Goal: Task Accomplishment & Management: Complete application form

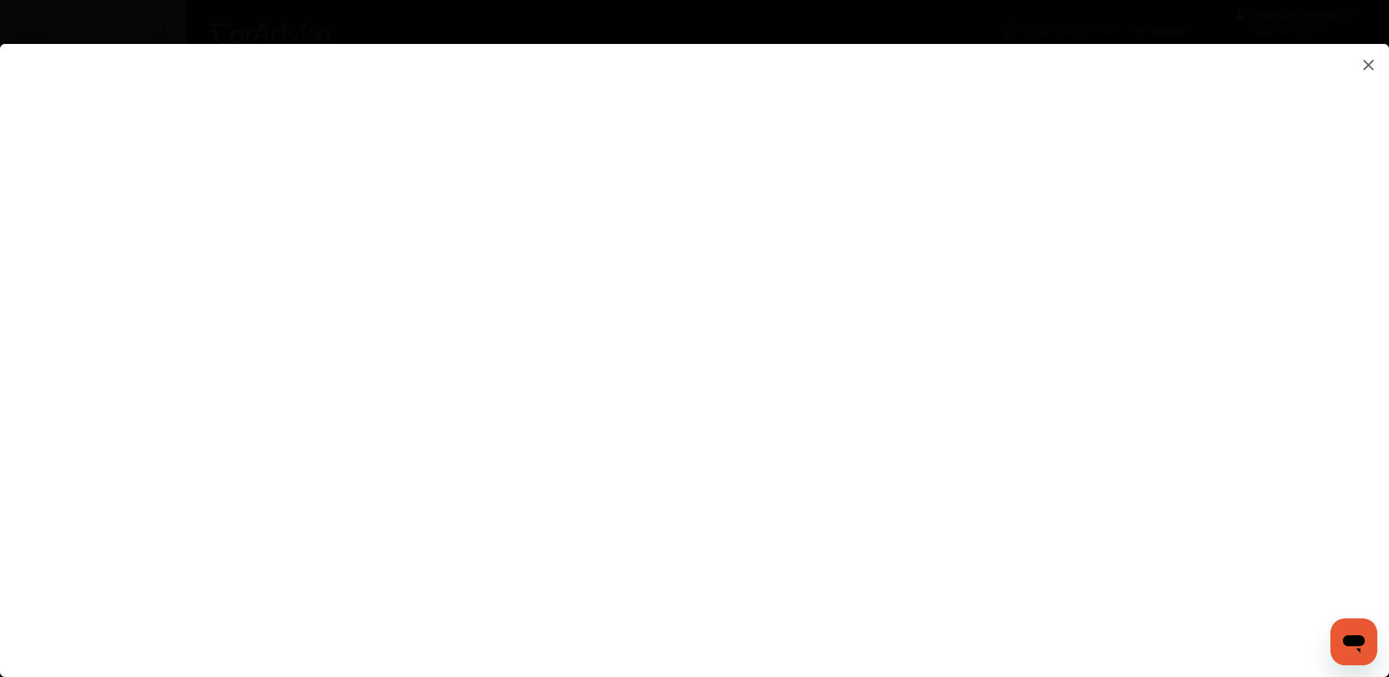
click at [1168, 387] on flutter-view at bounding box center [694, 346] width 1389 height 604
click at [1150, 379] on flutter-view at bounding box center [694, 346] width 1389 height 604
click at [938, 325] on flutter-view at bounding box center [694, 346] width 1389 height 604
click at [938, 325] on textarea at bounding box center [982, 327] width 305 height 19
click at [939, 325] on textarea at bounding box center [982, 327] width 305 height 19
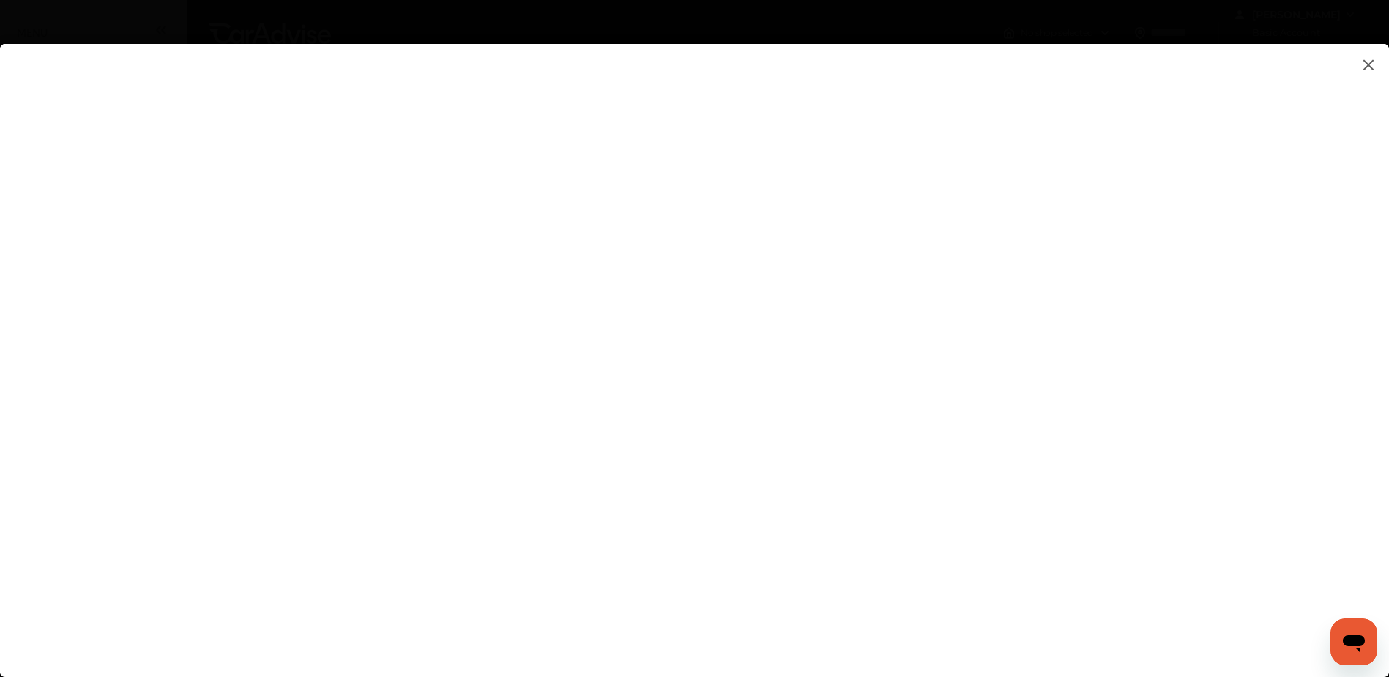
type textarea "**********"
click at [871, 389] on flutter-view at bounding box center [694, 346] width 1389 height 604
click at [1131, 420] on flutter-view at bounding box center [694, 346] width 1389 height 604
click at [1164, 399] on flutter-view at bounding box center [694, 346] width 1389 height 604
click at [905, 251] on flutter-view at bounding box center [694, 346] width 1389 height 604
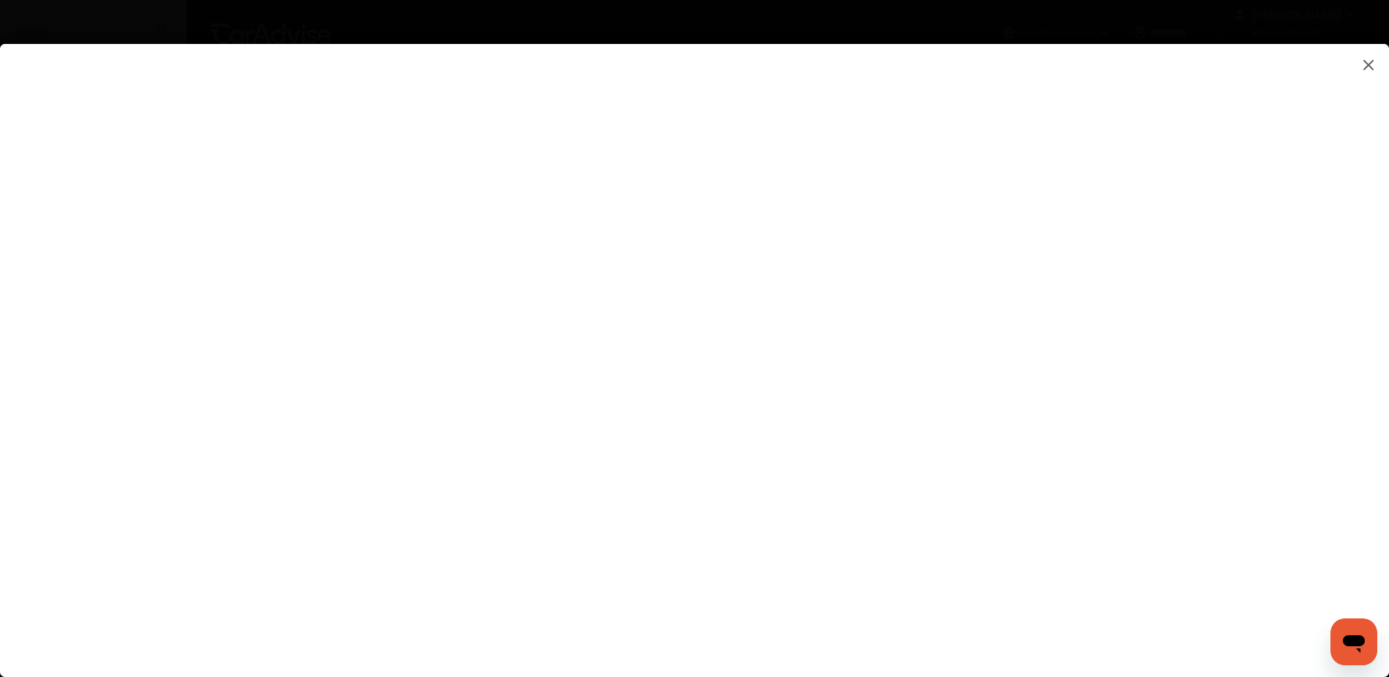
type input "*********"
click at [988, 328] on flutter-view "*********" at bounding box center [694, 346] width 1389 height 604
click at [926, 425] on flutter-view at bounding box center [694, 346] width 1389 height 604
click at [845, 406] on flutter-view at bounding box center [694, 346] width 1389 height 604
click at [713, 386] on flutter-view at bounding box center [694, 346] width 1389 height 604
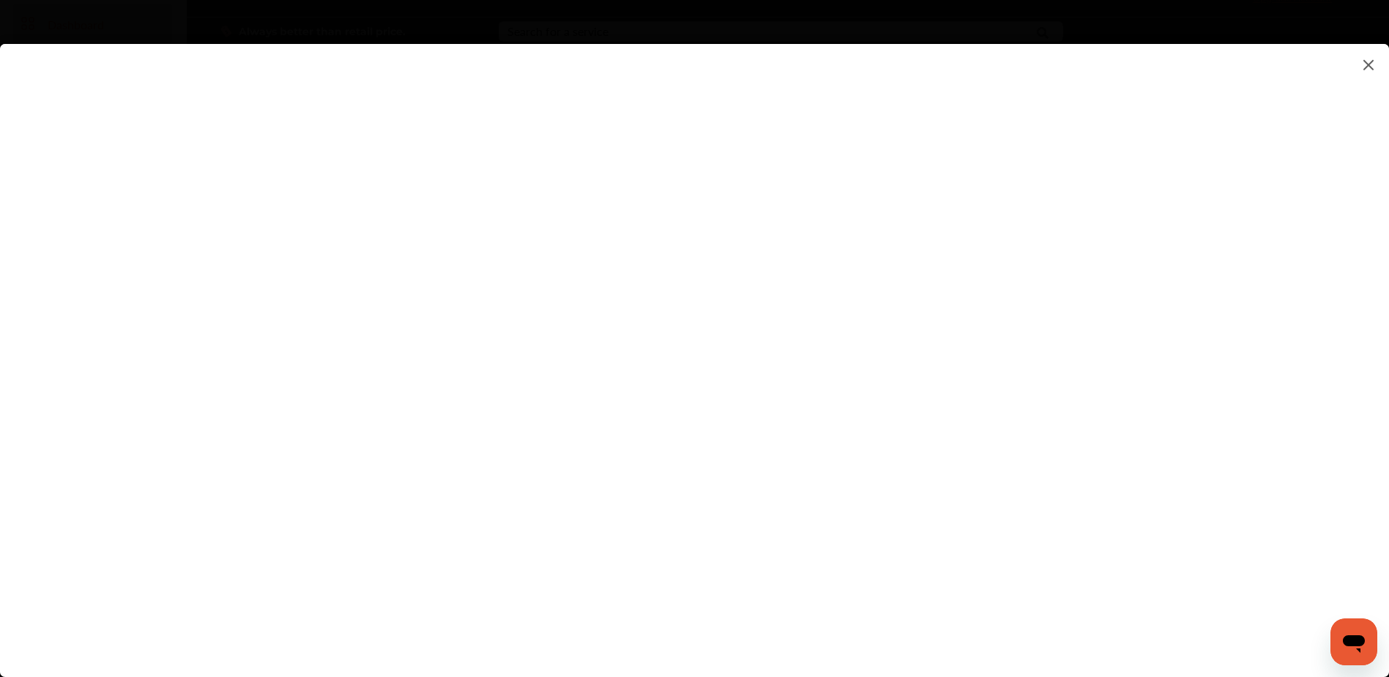
scroll to position [73, 0]
click at [815, 553] on flutter-view at bounding box center [694, 346] width 1389 height 604
click at [924, 594] on flutter-view at bounding box center [694, 346] width 1389 height 604
click at [901, 346] on flutter-view at bounding box center [694, 346] width 1389 height 604
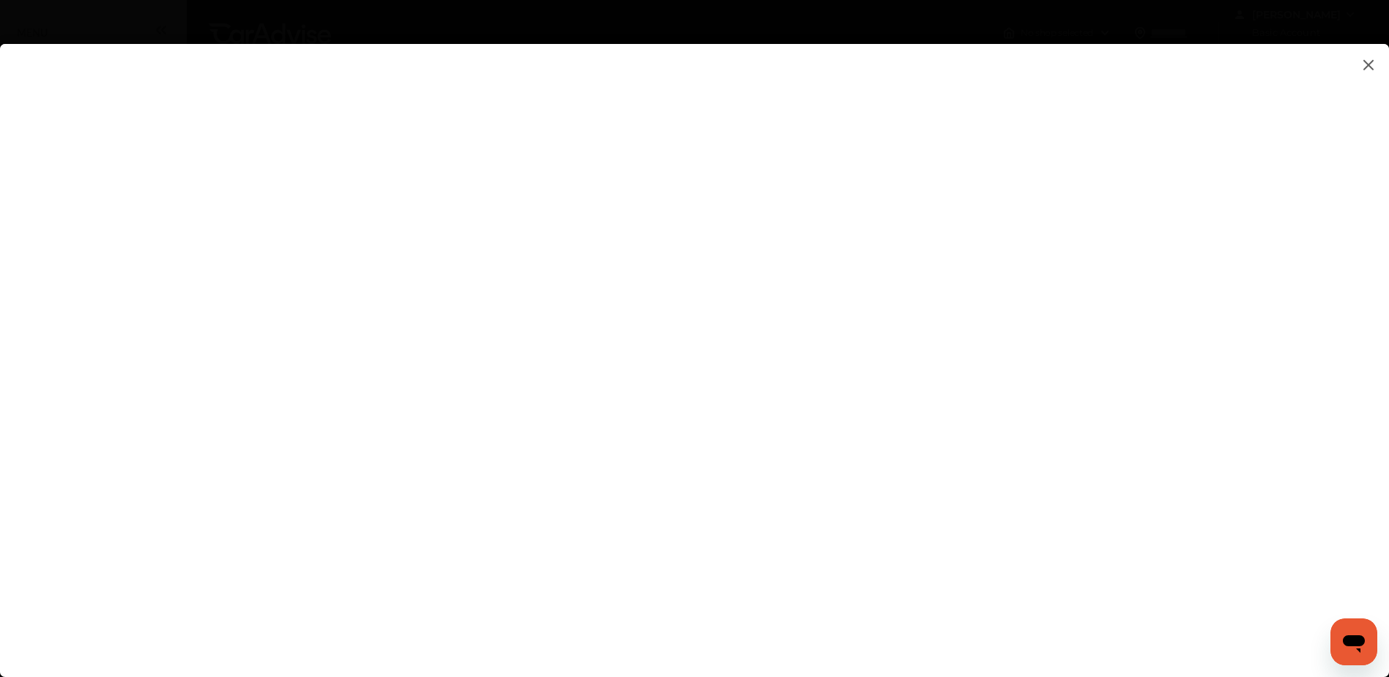
click at [946, 293] on flutter-view at bounding box center [694, 346] width 1389 height 604
click at [1154, 272] on flutter-view at bounding box center [694, 346] width 1389 height 604
click at [943, 432] on flutter-view at bounding box center [694, 346] width 1389 height 604
type input "**********"
click at [710, 393] on flutter-view "**********" at bounding box center [694, 346] width 1389 height 604
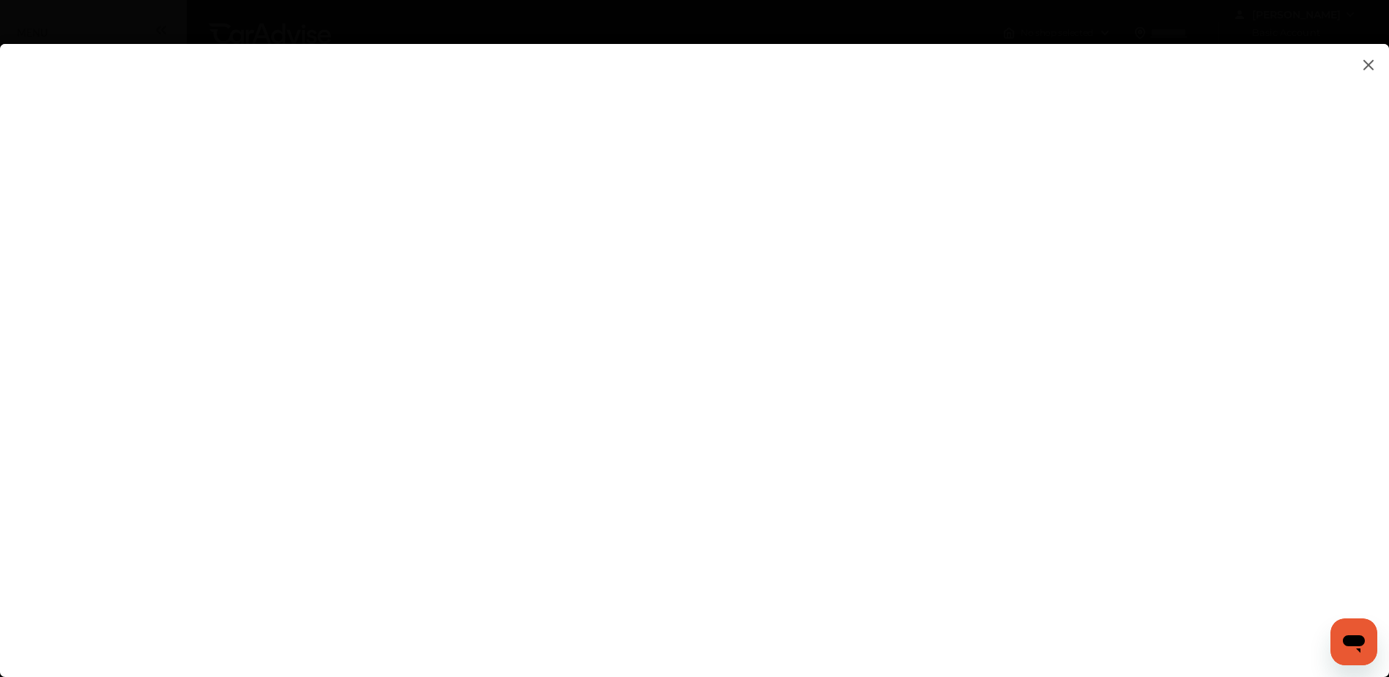
click at [950, 601] on flutter-view at bounding box center [694, 346] width 1389 height 604
click at [957, 598] on flutter-view at bounding box center [694, 346] width 1389 height 604
